Goal: Task Accomplishment & Management: Manage account settings

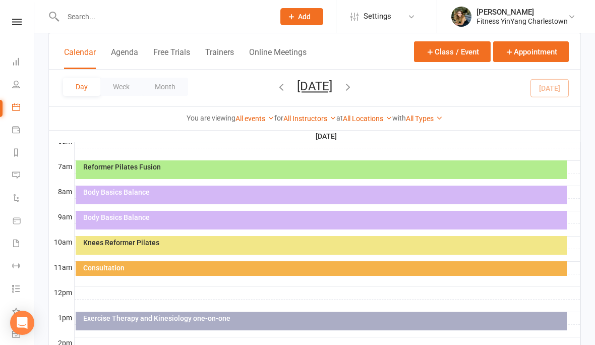
click at [212, 200] on div "Body Basics Balance" at bounding box center [321, 195] width 491 height 19
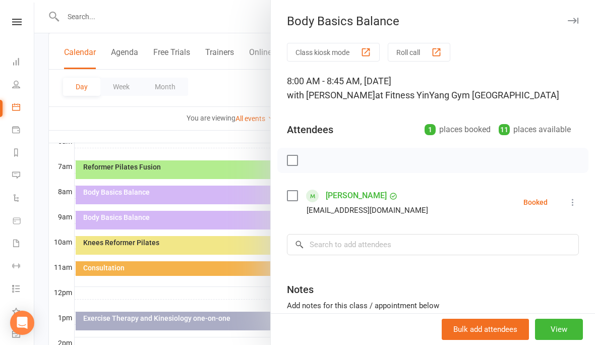
click at [578, 202] on icon at bounding box center [573, 202] width 10 height 10
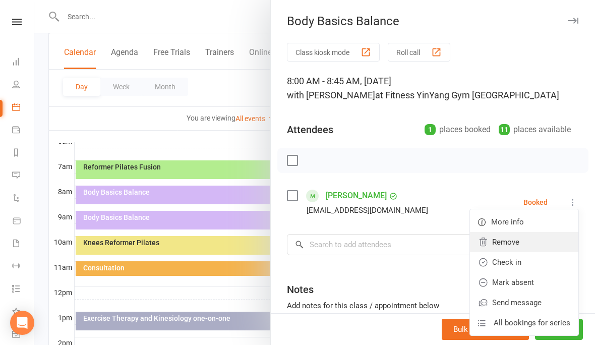
click at [519, 238] on link "Remove" at bounding box center [524, 242] width 108 height 20
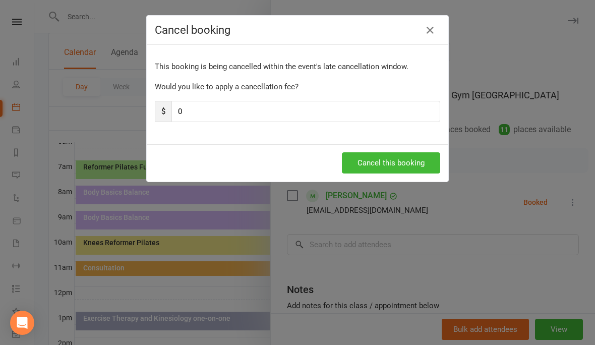
scroll to position [220, 0]
click at [402, 159] on button "Cancel this booking" at bounding box center [391, 162] width 98 height 21
click at [377, 161] on button "Cancel this booking" at bounding box center [391, 162] width 98 height 21
click at [390, 161] on button "Cancel this booking" at bounding box center [391, 162] width 98 height 21
click at [136, 119] on div "Cancel booking This booking is being cancelled within the event's late cancella…" at bounding box center [297, 172] width 595 height 345
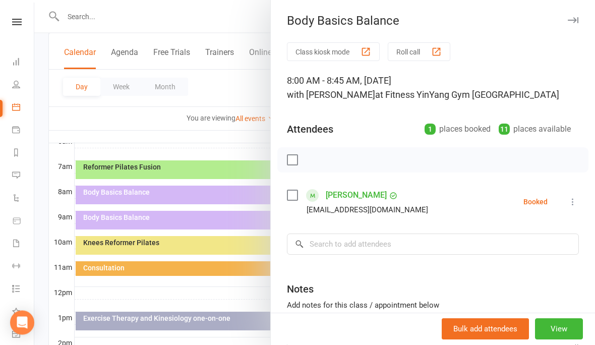
scroll to position [221, 0]
click at [292, 157] on label at bounding box center [292, 160] width 10 height 10
click at [314, 155] on icon "button" at bounding box center [314, 160] width 11 height 11
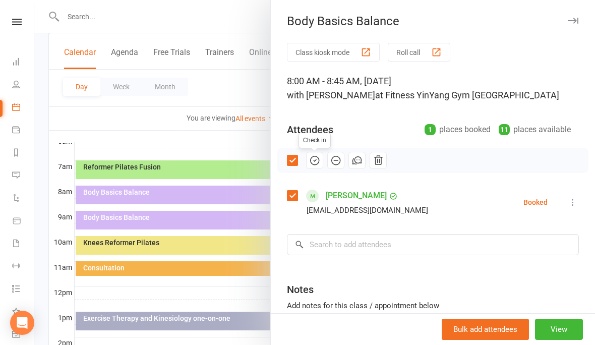
click at [573, 199] on icon at bounding box center [573, 202] width 10 height 10
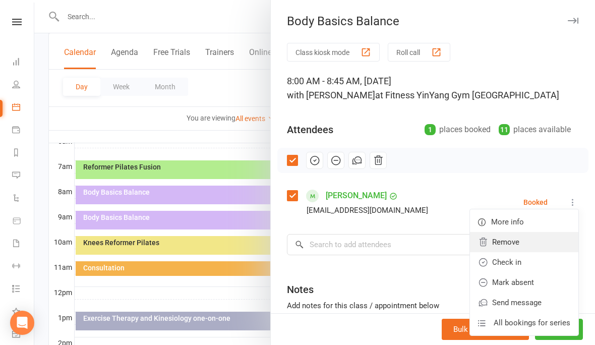
click at [516, 240] on link "Remove" at bounding box center [524, 242] width 108 height 20
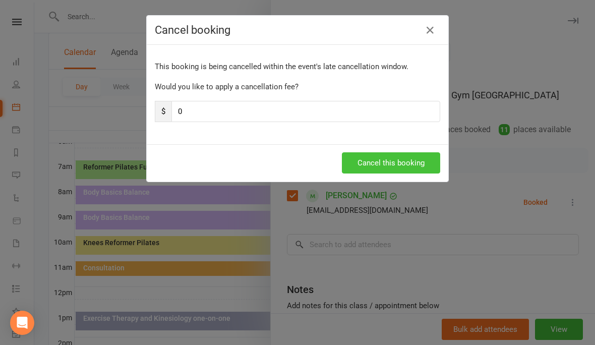
click at [395, 166] on button "Cancel this booking" at bounding box center [391, 162] width 98 height 21
click at [386, 163] on button "Cancel this booking" at bounding box center [391, 162] width 98 height 21
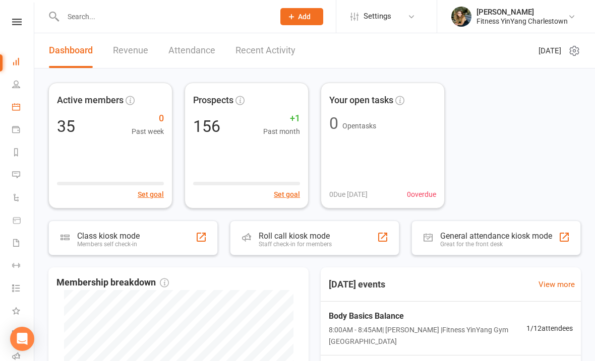
click at [18, 101] on link "Calendar" at bounding box center [23, 108] width 23 height 23
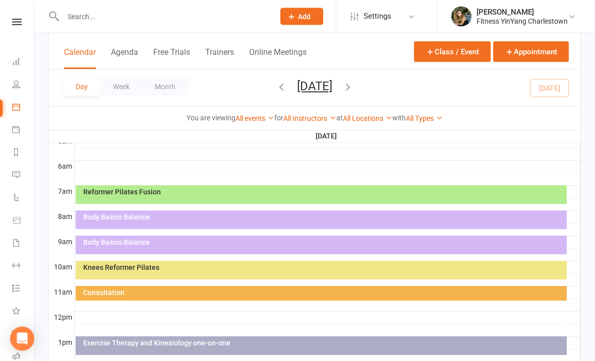
click at [379, 218] on div "Body Basics Balance" at bounding box center [324, 217] width 482 height 7
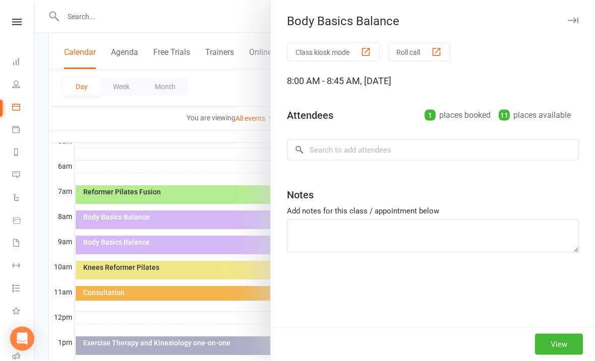
scroll to position [196, 0]
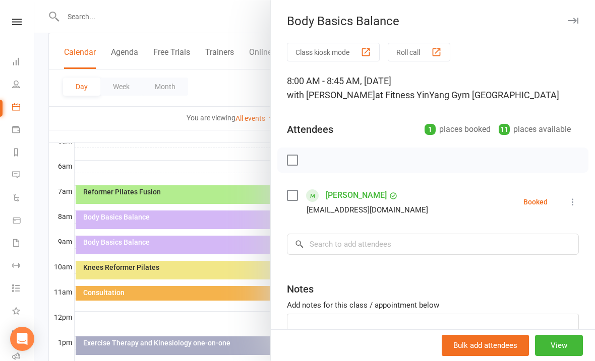
click at [575, 198] on icon at bounding box center [573, 202] width 10 height 10
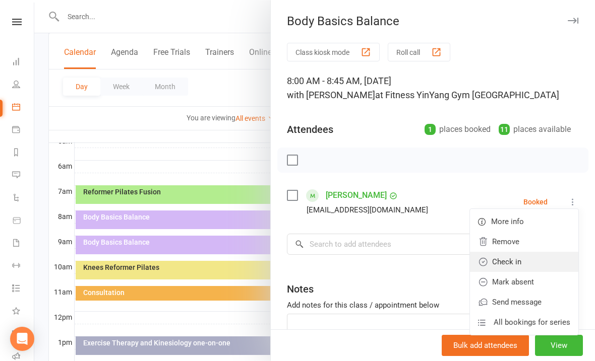
click at [515, 259] on link "Check in" at bounding box center [524, 262] width 108 height 20
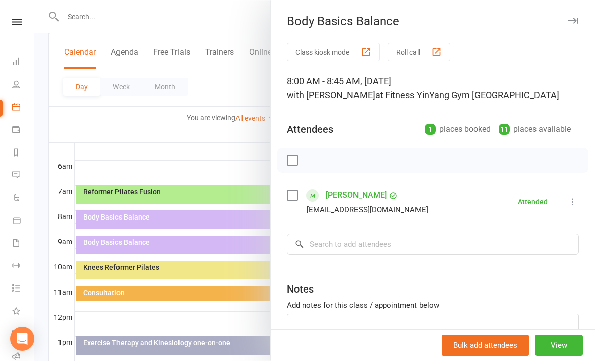
click at [576, 197] on button at bounding box center [573, 202] width 12 height 12
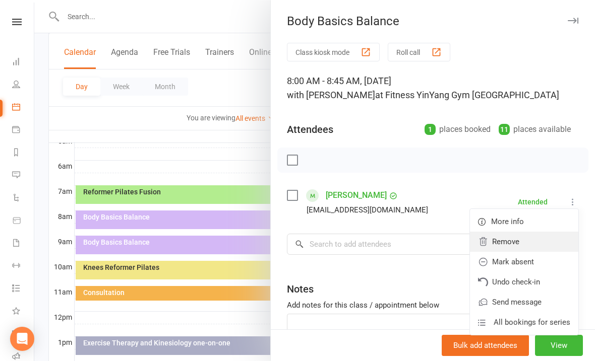
click at [512, 235] on link "Remove" at bounding box center [524, 242] width 108 height 20
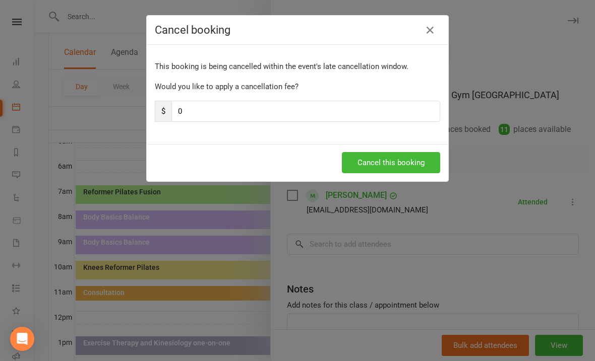
scroll to position [195, 0]
click at [390, 165] on button "Cancel this booking" at bounding box center [391, 162] width 98 height 21
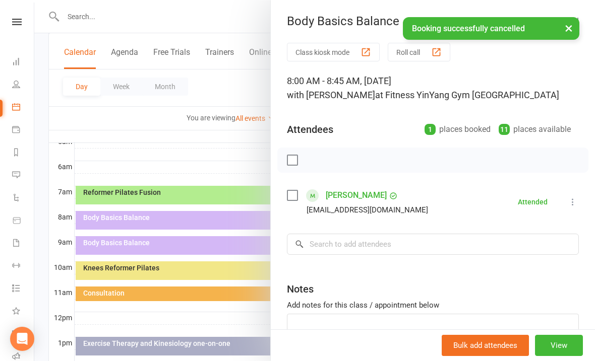
scroll to position [196, 0]
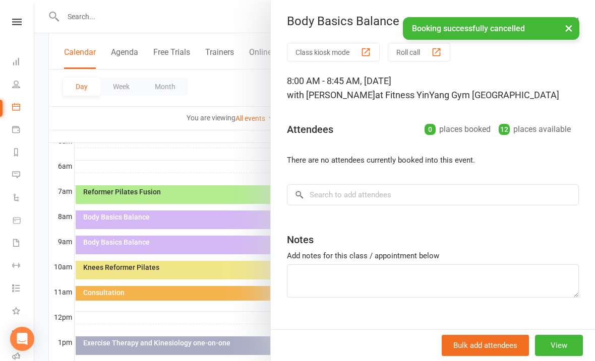
click at [164, 249] on div at bounding box center [314, 180] width 561 height 361
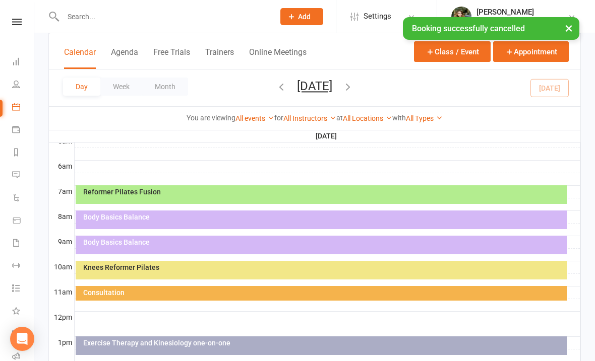
click at [259, 245] on div "Body Basics Balance" at bounding box center [324, 242] width 482 height 7
